Goal: Check status: Check status

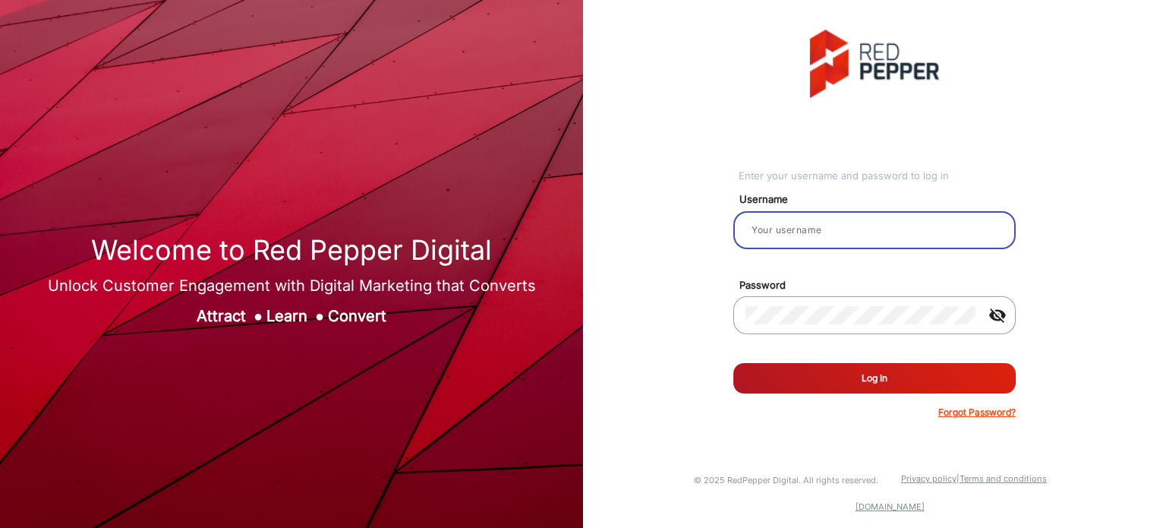
click at [822, 221] on input "email" at bounding box center [875, 230] width 258 height 18
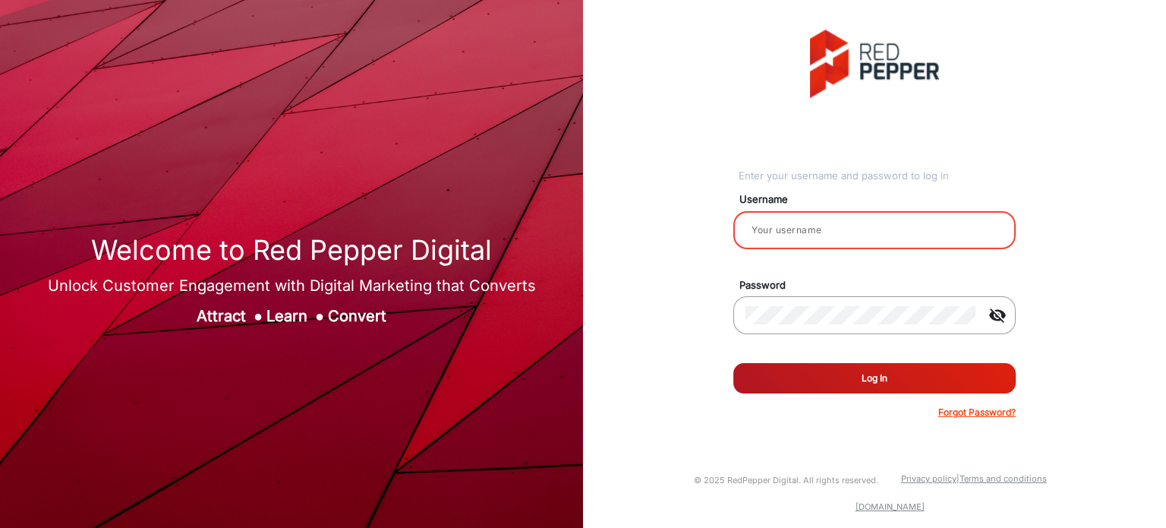
type input "Rachael"
click at [909, 374] on button "Log In" at bounding box center [875, 378] width 282 height 30
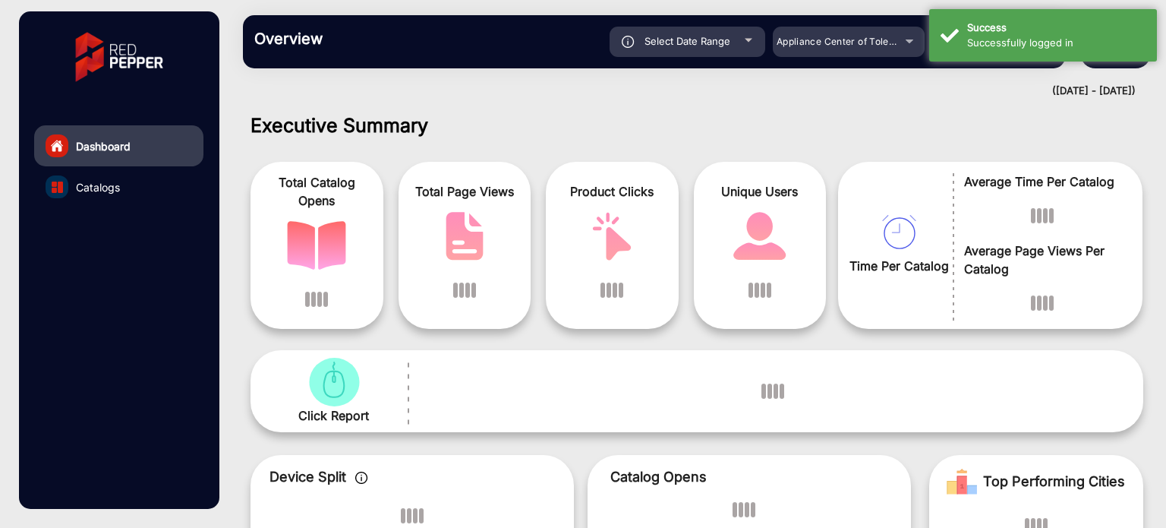
scroll to position [11, 0]
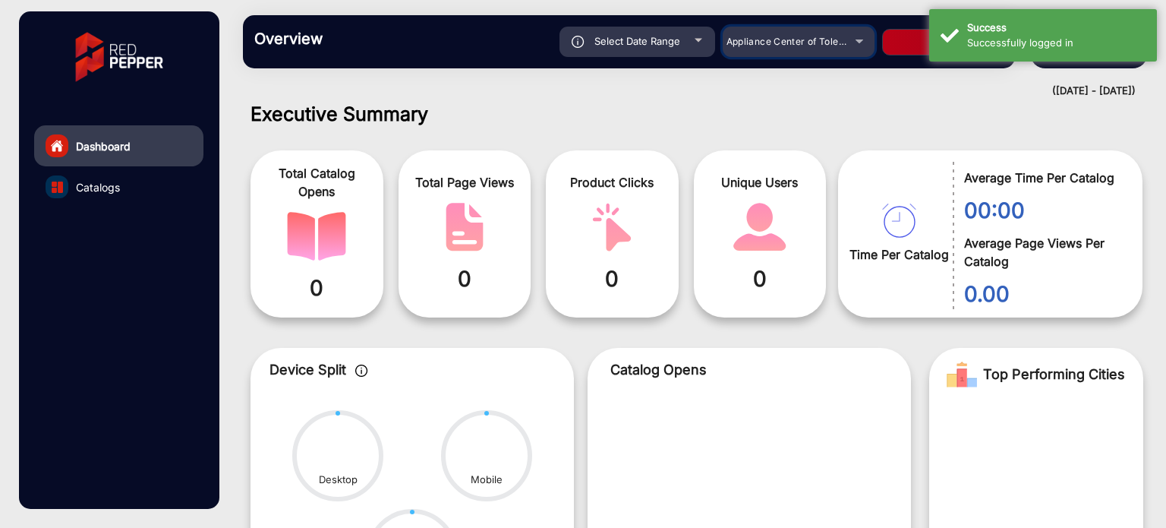
click at [831, 41] on span "Appliance Center of Toledo, Inc." at bounding box center [799, 41] width 145 height 11
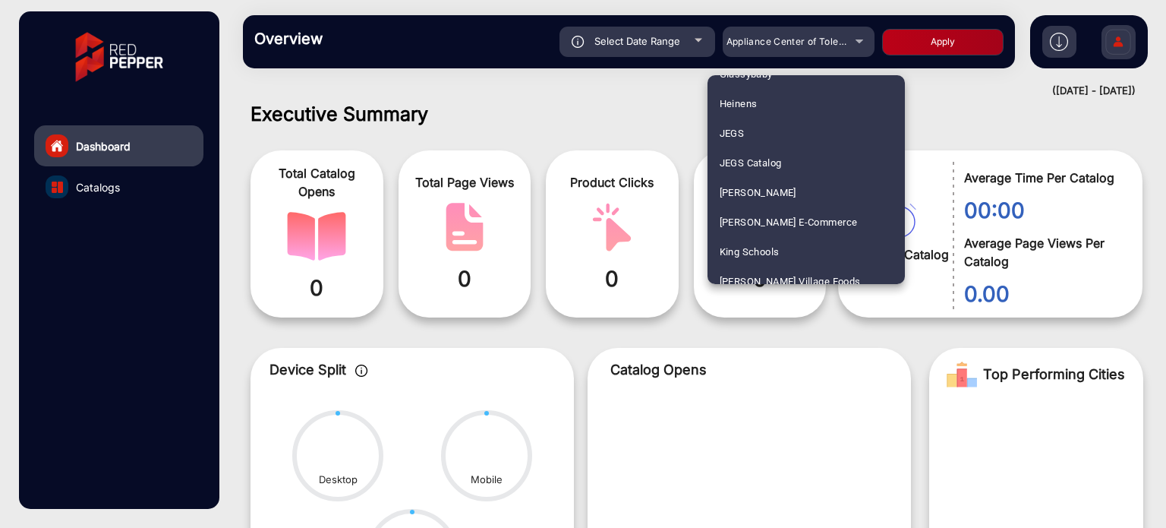
scroll to position [419, 0]
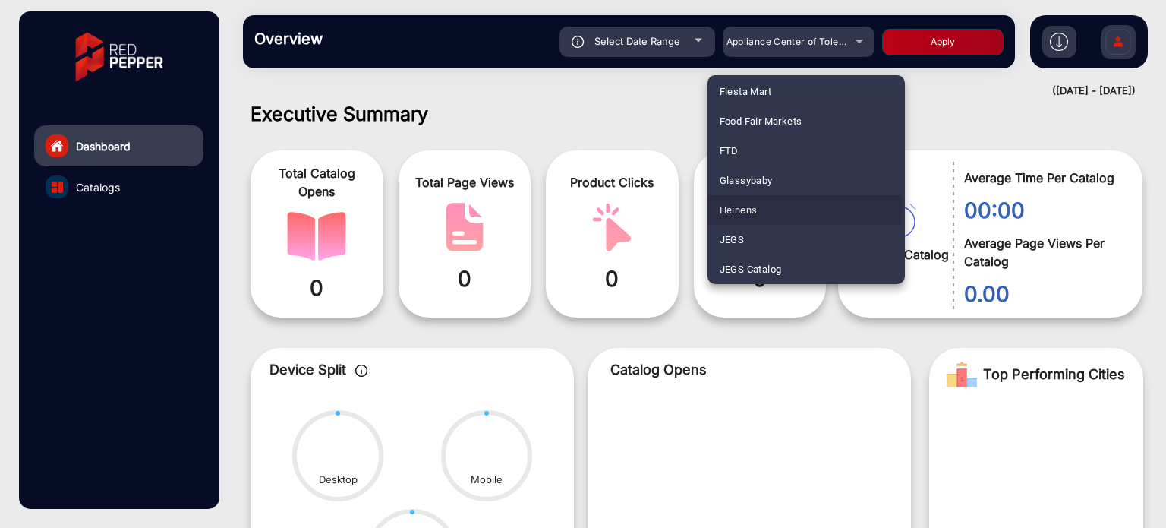
click at [770, 206] on mat-option "Heinens" at bounding box center [806, 210] width 197 height 30
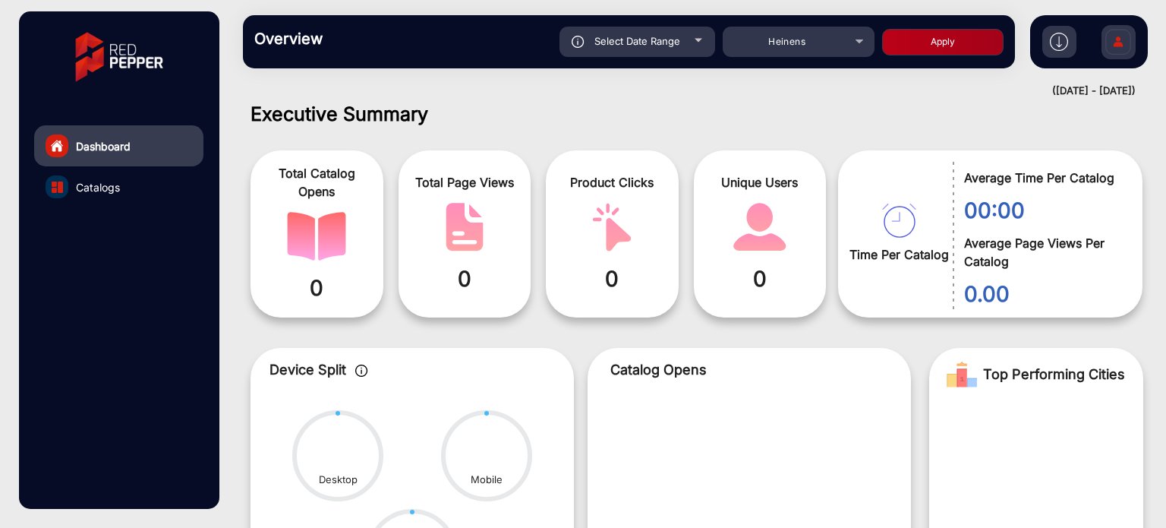
click at [940, 44] on button "Apply" at bounding box center [942, 42] width 121 height 27
type input "[DATE]"
